Goal: Transaction & Acquisition: Purchase product/service

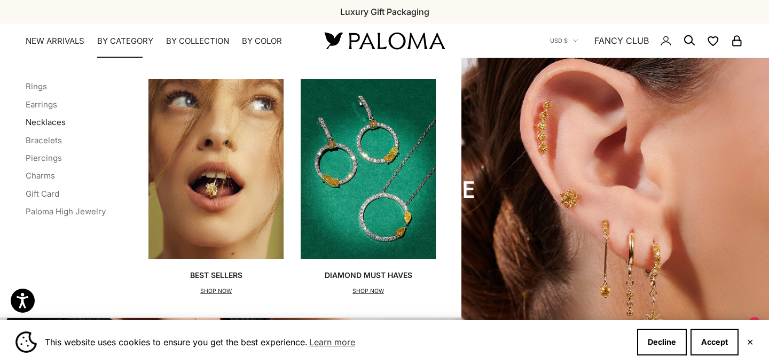
click at [51, 120] on link "Necklaces" at bounding box center [46, 122] width 40 height 10
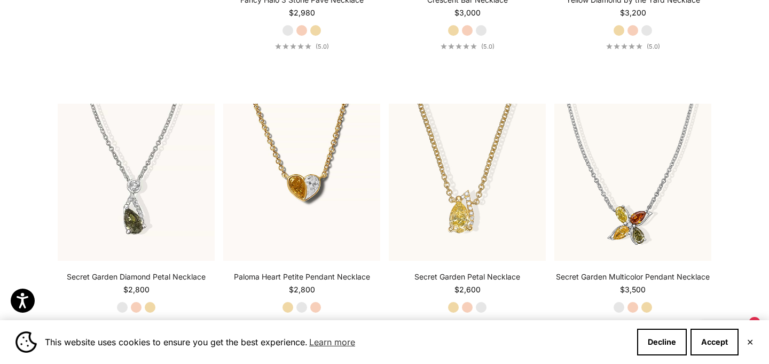
scroll to position [1154, 0]
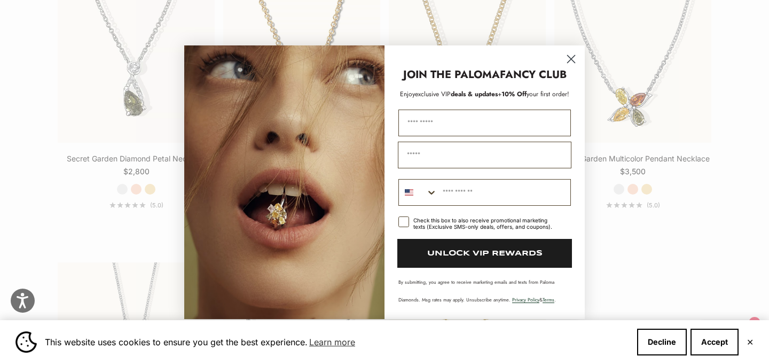
click at [575, 61] on circle "Close dialog" at bounding box center [571, 59] width 18 height 18
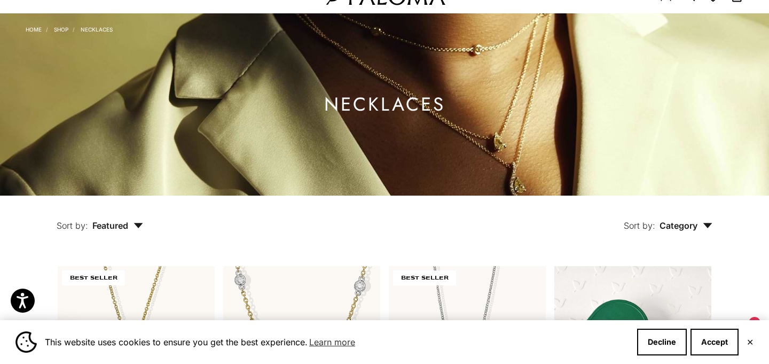
scroll to position [0, 0]
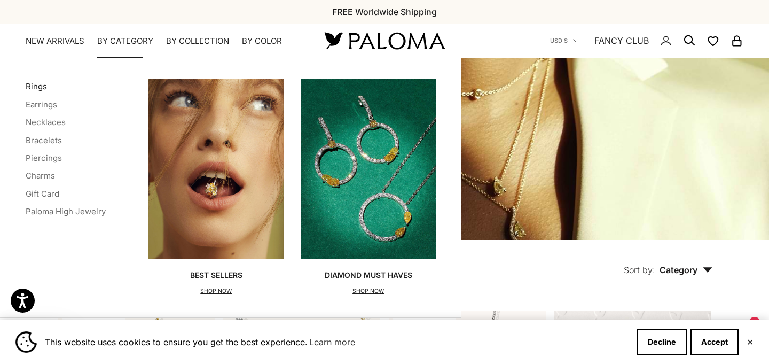
click at [40, 86] on link "Rings" at bounding box center [36, 86] width 21 height 10
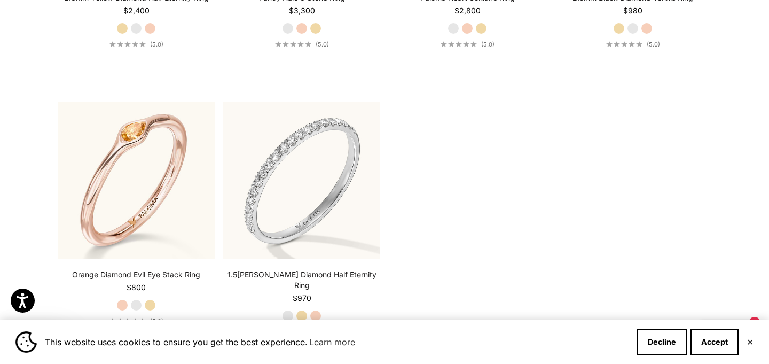
scroll to position [3340, 0]
